Goal: Transaction & Acquisition: Purchase product/service

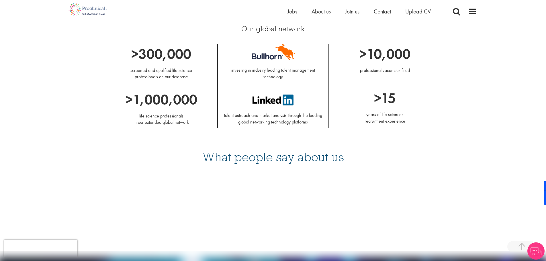
scroll to position [487, 0]
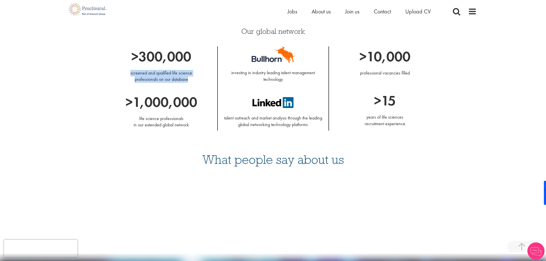
drag, startPoint x: 131, startPoint y: 72, endPoint x: 194, endPoint y: 79, distance: 63.5
click at [194, 79] on p "screened and qualified life science professionals on our database" at bounding box center [161, 76] width 103 height 13
drag, startPoint x: 358, startPoint y: 69, endPoint x: 466, endPoint y: 80, distance: 108.6
click at [463, 80] on div "Our global network >300,000 screened and qualified life science professionals o…" at bounding box center [273, 73] width 407 height 115
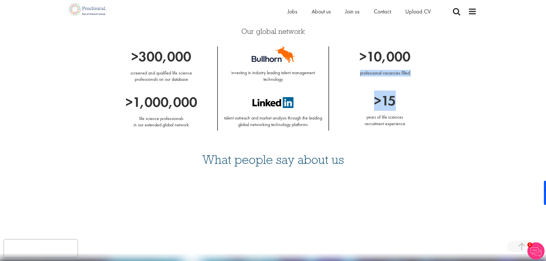
click at [466, 80] on div "Our global network >300,000 screened and qualified life science professionals o…" at bounding box center [273, 73] width 407 height 115
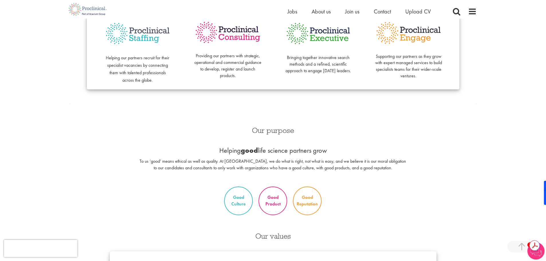
scroll to position [0, 0]
drag, startPoint x: 251, startPoint y: 196, endPoint x: 354, endPoint y: 209, distance: 104.3
click at [354, 209] on div "Good Culture Good Product Good Reputation" at bounding box center [272, 201] width 415 height 34
click at [355, 210] on div "Good Culture Good Product Good Reputation" at bounding box center [272, 201] width 415 height 34
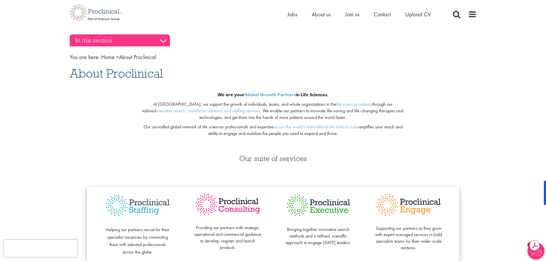
click at [151, 43] on h3 "In this section" at bounding box center [120, 40] width 100 height 12
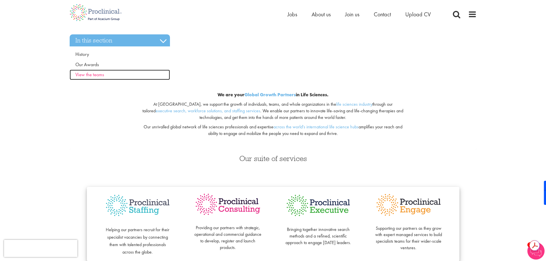
click at [85, 74] on span "View the teams" at bounding box center [89, 74] width 29 height 6
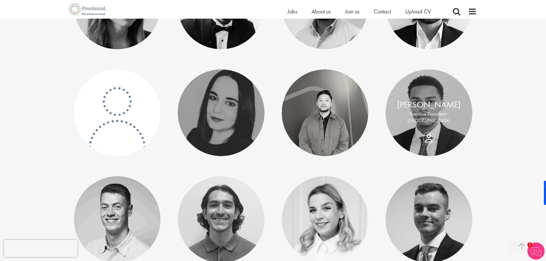
scroll to position [1060, 0]
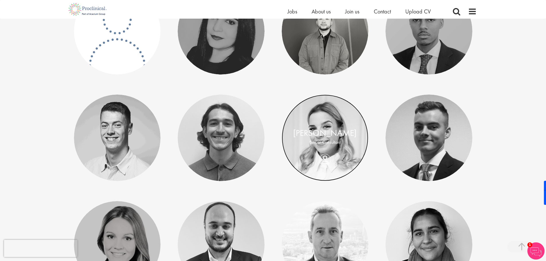
click at [335, 156] on link at bounding box center [325, 138] width 87 height 87
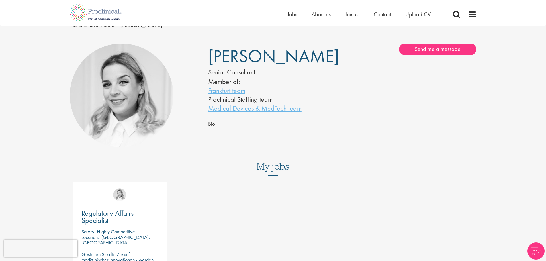
scroll to position [29, 0]
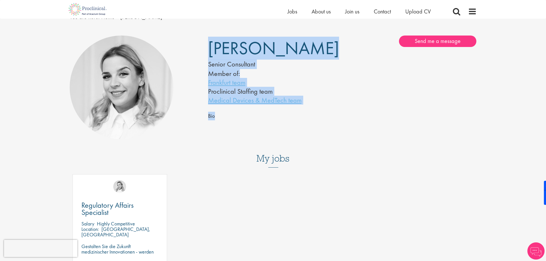
drag, startPoint x: 220, startPoint y: 118, endPoint x: 258, endPoint y: 123, distance: 38.4
click at [258, 123] on div "Tamara Lévai Senior Consultant Member of: Frankfurt team Proclinical Staffing t…" at bounding box center [272, 88] width 415 height 110
click at [258, 123] on div "Tamara Lévai Senior Consultant Member of: Frankfurt team Proclinical Staffing t…" at bounding box center [342, 82] width 277 height 93
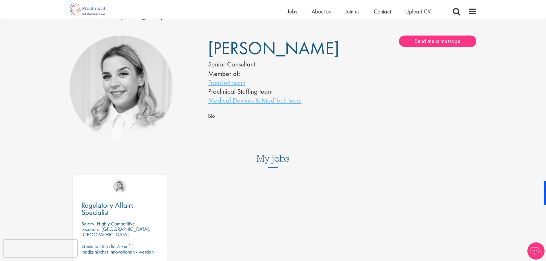
click at [263, 168] on div "My jobs Regulatory Affairs Specialist Salary Highly Competitive Location: Karls…" at bounding box center [273, 216] width 407 height 124
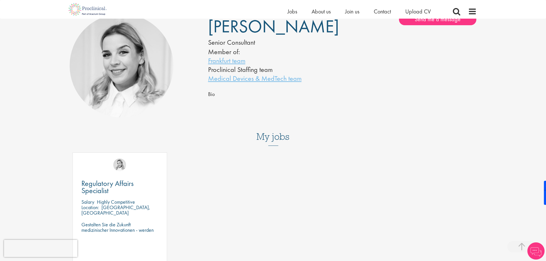
scroll to position [115, 0]
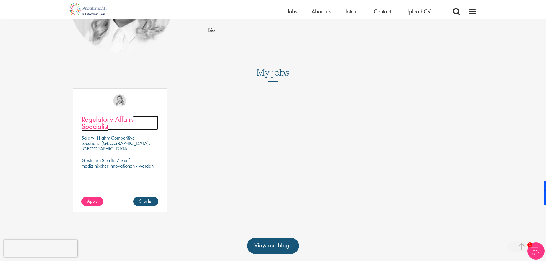
click at [99, 123] on span "Regulatory Affairs Specialist" at bounding box center [107, 122] width 52 height 17
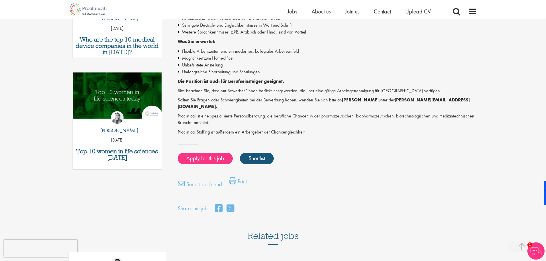
scroll to position [258, 0]
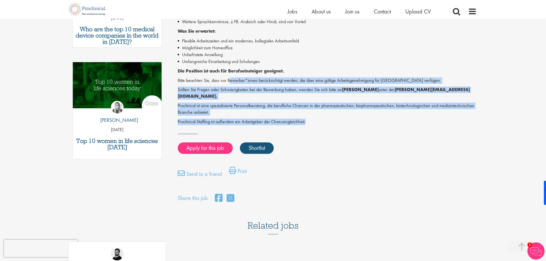
drag, startPoint x: 308, startPoint y: 118, endPoint x: 228, endPoint y: 78, distance: 89.6
click at [228, 79] on div "Regulatory Affairs Specialist (m/w/d) - Großraum [GEOGRAPHIC_DATA] Einer unsere…" at bounding box center [327, 17] width 299 height 216
click at [227, 75] on div "Regulatory Affairs Specialist (m/w/d) - Großraum [GEOGRAPHIC_DATA] Einer unsere…" at bounding box center [327, 17] width 299 height 216
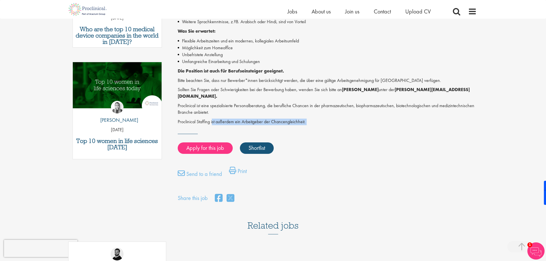
drag, startPoint x: 213, startPoint y: 110, endPoint x: 322, endPoint y: 119, distance: 109.8
click at [322, 119] on div "Regulatory Affairs Specialist Salary: Highly Competitive Job type: Contract Dis…" at bounding box center [325, 4] width 312 height 397
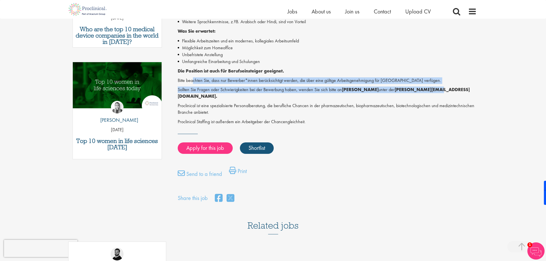
drag, startPoint x: 204, startPoint y: 76, endPoint x: 430, endPoint y: 87, distance: 226.0
click at [428, 87] on div "Regulatory Affairs Specialist (m/w/d) - Großraum [GEOGRAPHIC_DATA] Einer unsere…" at bounding box center [327, 17] width 299 height 216
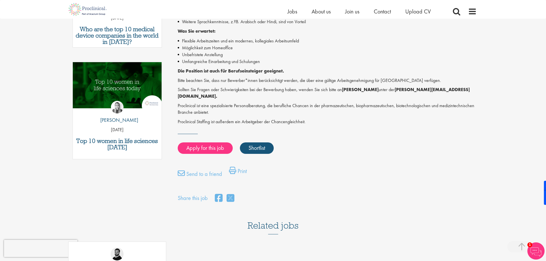
click at [430, 87] on strong "[PERSON_NAME][EMAIL_ADDRESS][DOMAIN_NAME]." at bounding box center [324, 93] width 292 height 13
drag, startPoint x: 205, startPoint y: 68, endPoint x: 294, endPoint y: 68, distance: 88.8
click at [290, 68] on p "Die Position ist auch für Berufseinsteiger geeignet." at bounding box center [327, 71] width 299 height 7
click at [294, 68] on p "Die Position ist auch für Berufseinsteiger geeignet." at bounding box center [327, 71] width 299 height 7
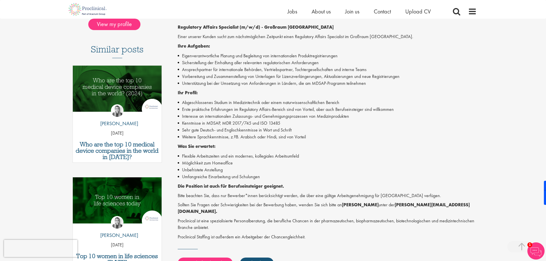
scroll to position [201, 0]
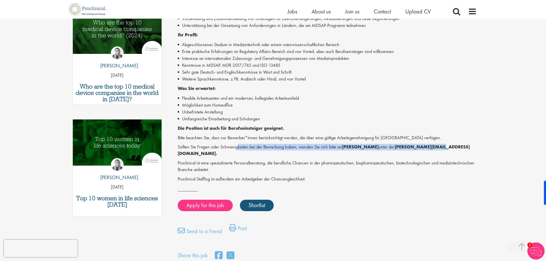
drag, startPoint x: 284, startPoint y: 147, endPoint x: 441, endPoint y: 148, distance: 157.3
click at [435, 148] on p "Sollten Sie Fragen oder Schwierigkeiten bei der Bewerbung haben, wenden Sie sic…" at bounding box center [327, 150] width 299 height 13
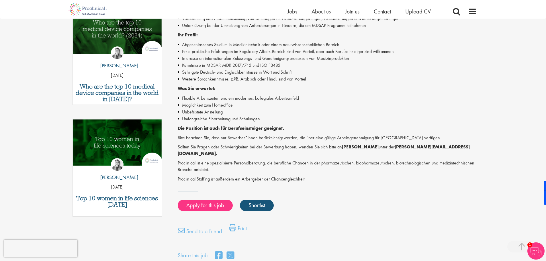
click at [443, 148] on p "Sollten Sie Fragen oder Schwierigkeiten bei der Bewerbung haben, wenden Sie sic…" at bounding box center [327, 150] width 299 height 13
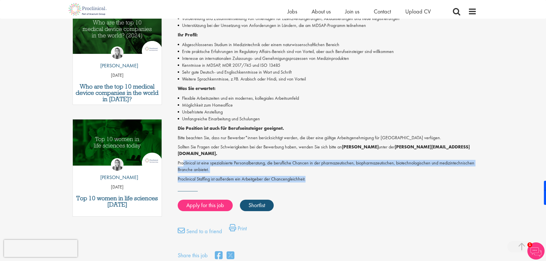
drag, startPoint x: 184, startPoint y: 153, endPoint x: 386, endPoint y: 167, distance: 203.0
click at [386, 167] on div "Regulatory Affairs Specialist (m/w/d) - Großraum [GEOGRAPHIC_DATA] Einer unsere…" at bounding box center [327, 74] width 299 height 216
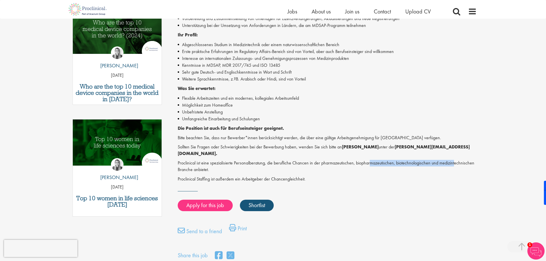
drag, startPoint x: 389, startPoint y: 155, endPoint x: 370, endPoint y: 155, distance: 19.2
click at [370, 160] on p "Proclinical ist eine spezialisierte Personalberatung, die berufliche Chancen in…" at bounding box center [327, 166] width 299 height 13
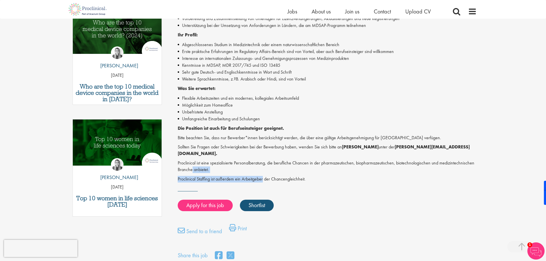
drag, startPoint x: 199, startPoint y: 164, endPoint x: 302, endPoint y: 177, distance: 103.4
click at [293, 176] on div "Regulatory Affairs Specialist Salary: Highly Competitive Job type: Contract Dis…" at bounding box center [325, 62] width 312 height 397
click at [304, 177] on div "Regulatory Affairs Specialist Salary: Highly Competitive Job type: Contract Dis…" at bounding box center [325, 62] width 312 height 397
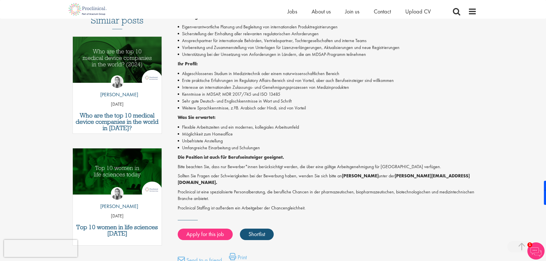
scroll to position [172, 0]
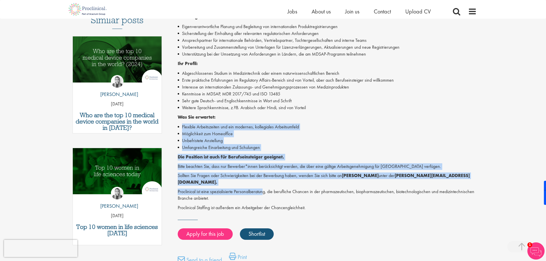
drag, startPoint x: 262, startPoint y: 176, endPoint x: 244, endPoint y: 106, distance: 72.5
click at [246, 110] on div "Regulatory Affairs Specialist (m/w/d) - Großraum [GEOGRAPHIC_DATA] Einer unsere…" at bounding box center [327, 103] width 299 height 216
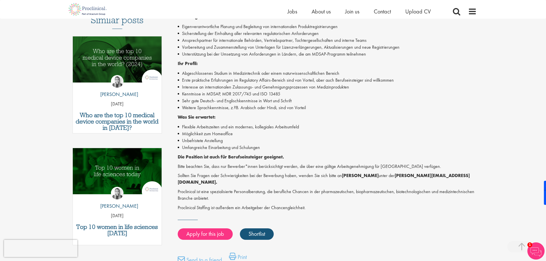
click at [242, 91] on li "Kenntnisse in MDSAP, MDR 2017/745 und ISO 13485" at bounding box center [327, 94] width 299 height 7
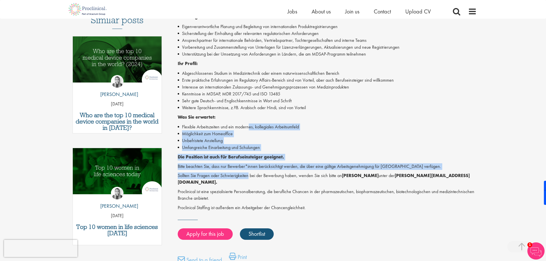
drag, startPoint x: 248, startPoint y: 176, endPoint x: 251, endPoint y: 83, distance: 93.2
click at [251, 87] on div "Regulatory Affairs Specialist (m/w/d) - Großraum [GEOGRAPHIC_DATA] Einer unsere…" at bounding box center [327, 103] width 299 height 216
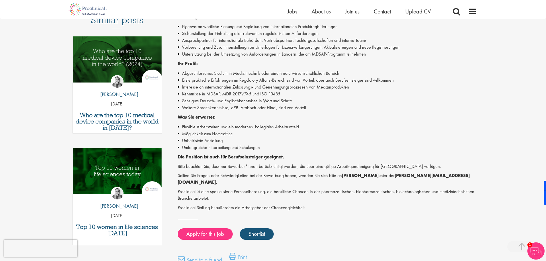
click at [251, 78] on li "Erste praktische Erfahrungen im Regulatory Affairs-Bereich sind von Vorteil, ab…" at bounding box center [327, 80] width 299 height 7
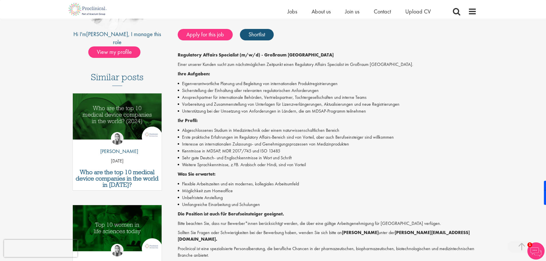
scroll to position [115, 0]
